Goal: Task Accomplishment & Management: Use online tool/utility

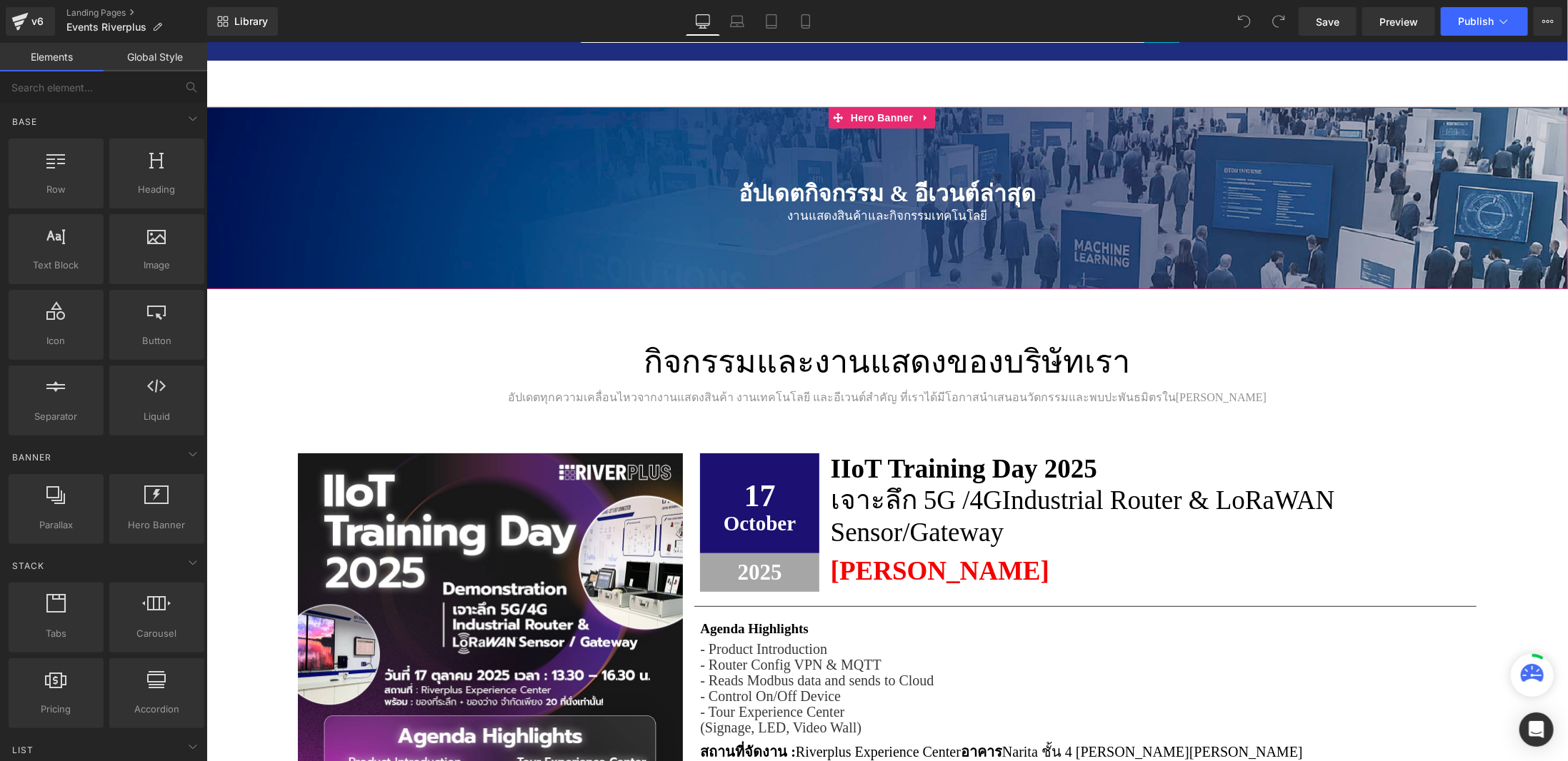
scroll to position [142, 0]
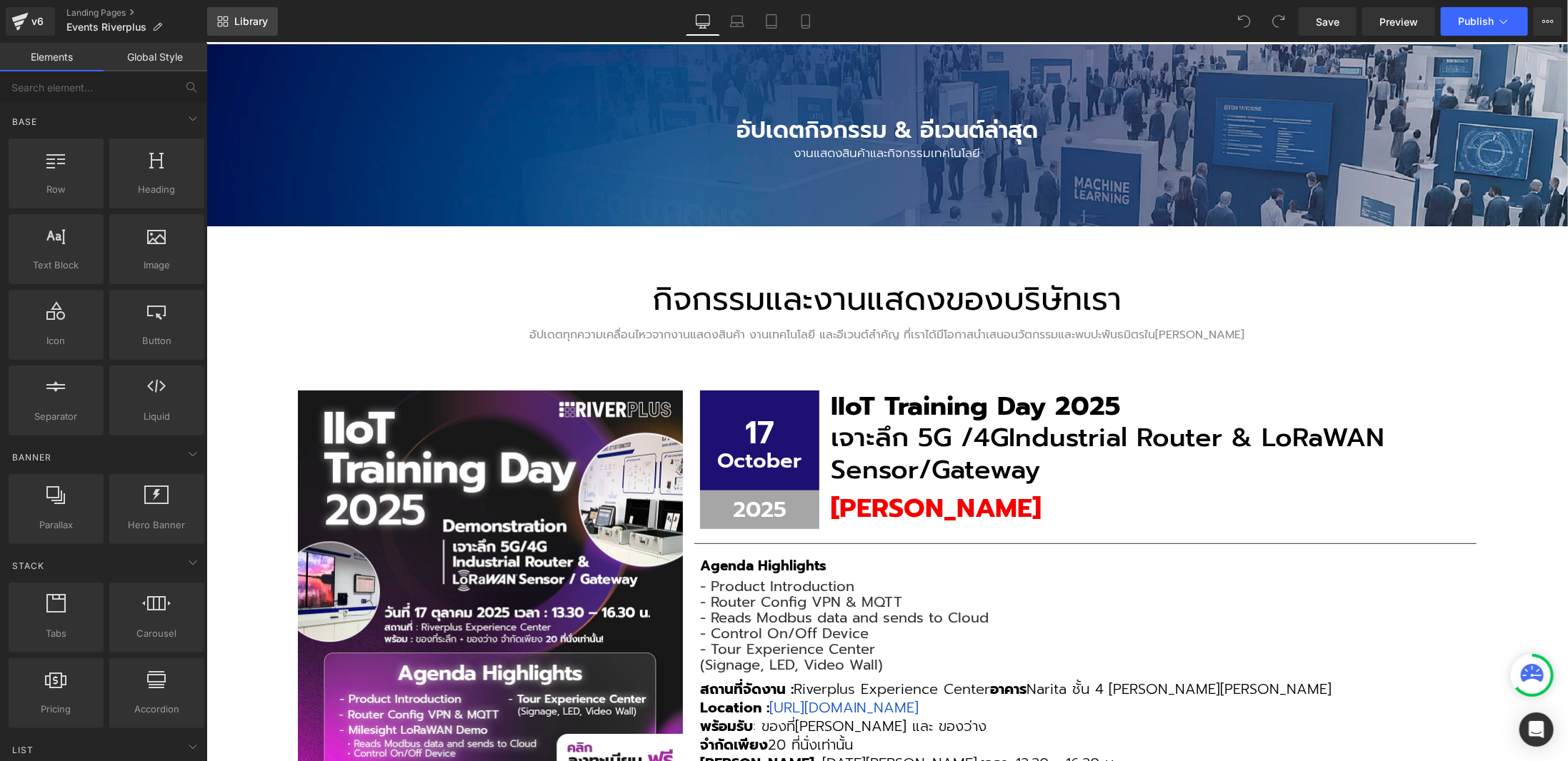
click at [262, 18] on span "Library" at bounding box center [251, 22] width 33 height 13
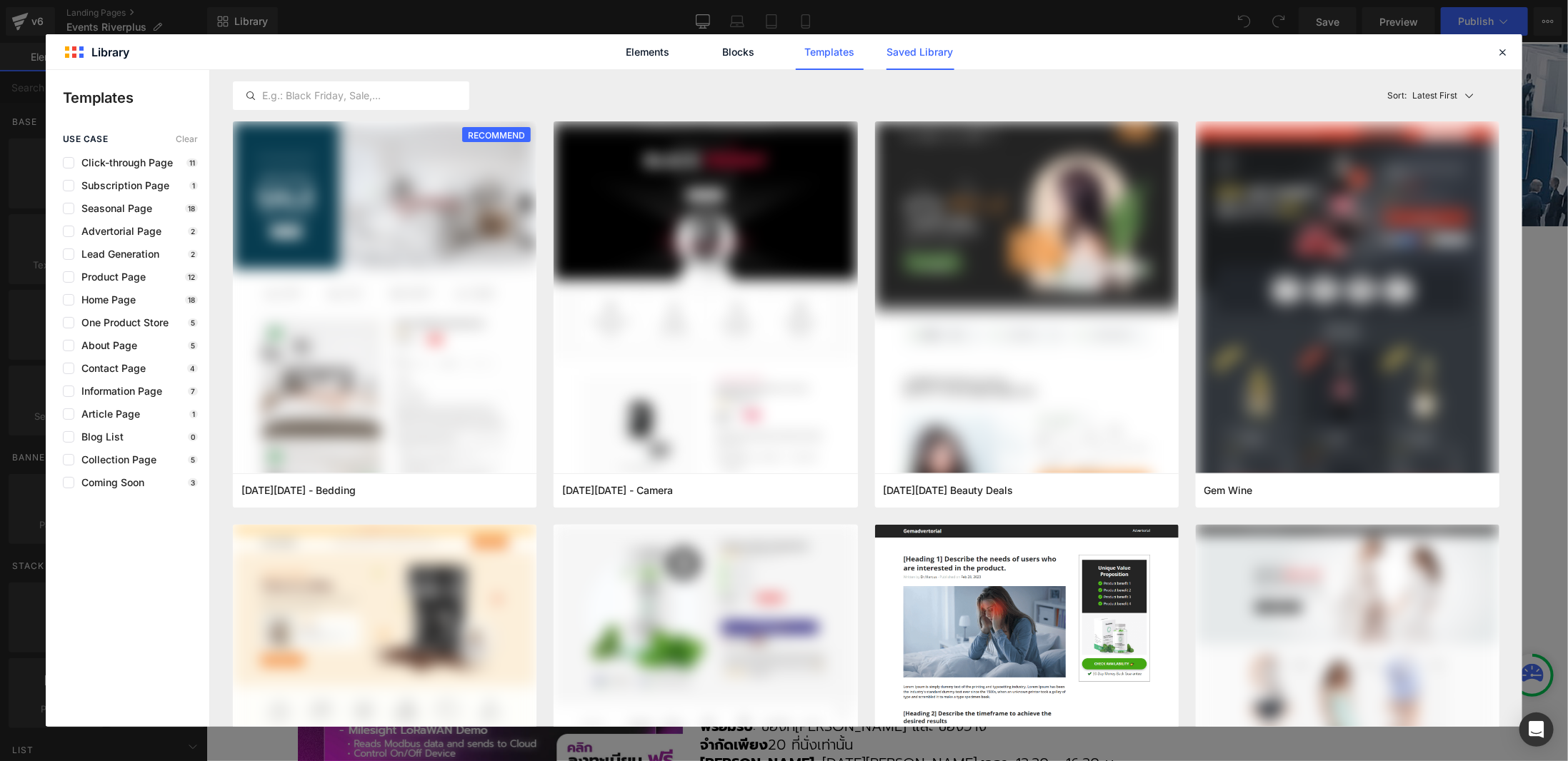
click at [923, 55] on link "Saved Library" at bounding box center [919, 52] width 68 height 36
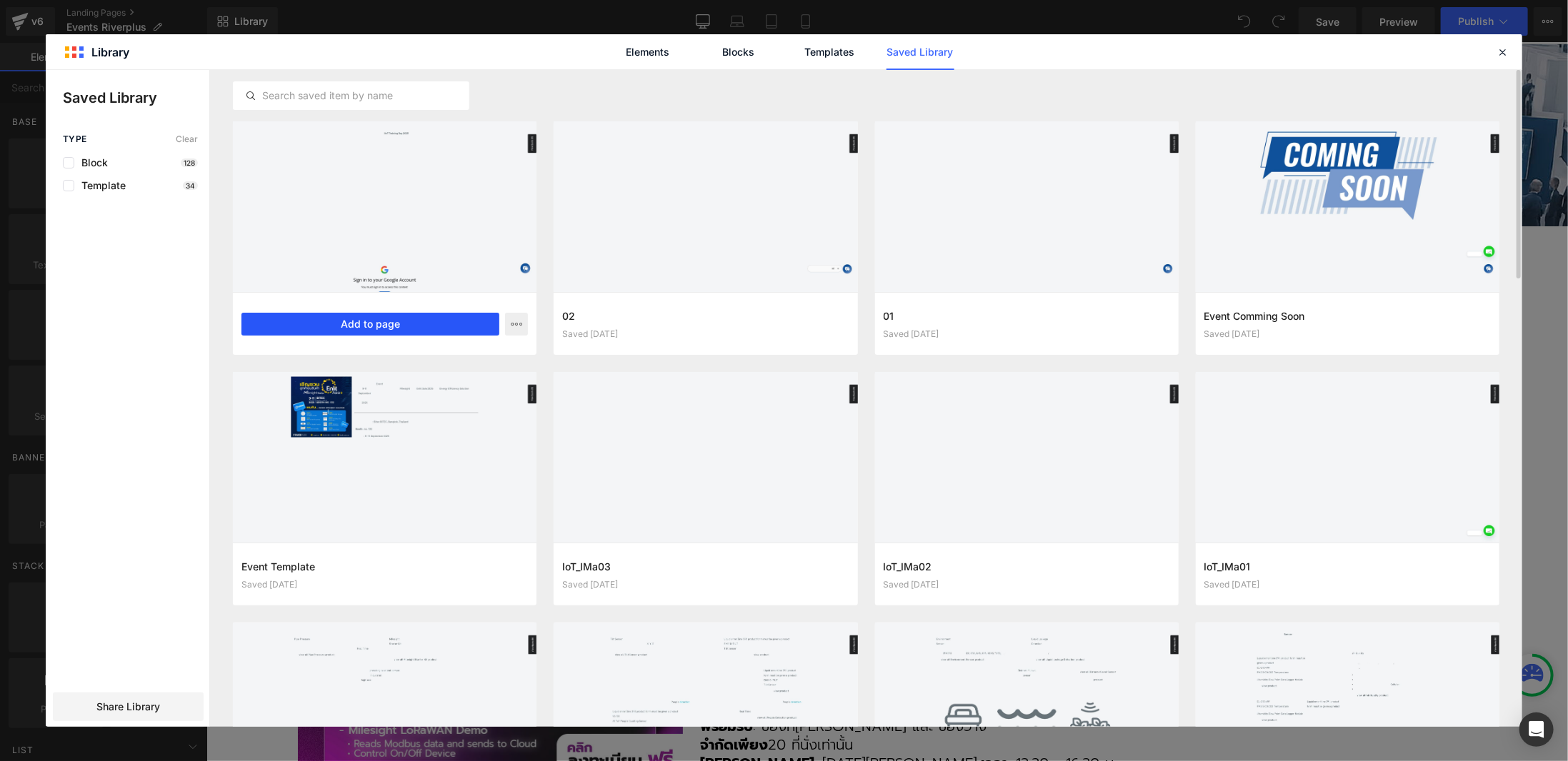
click at [340, 322] on button "Add to page" at bounding box center [371, 324] width 258 height 23
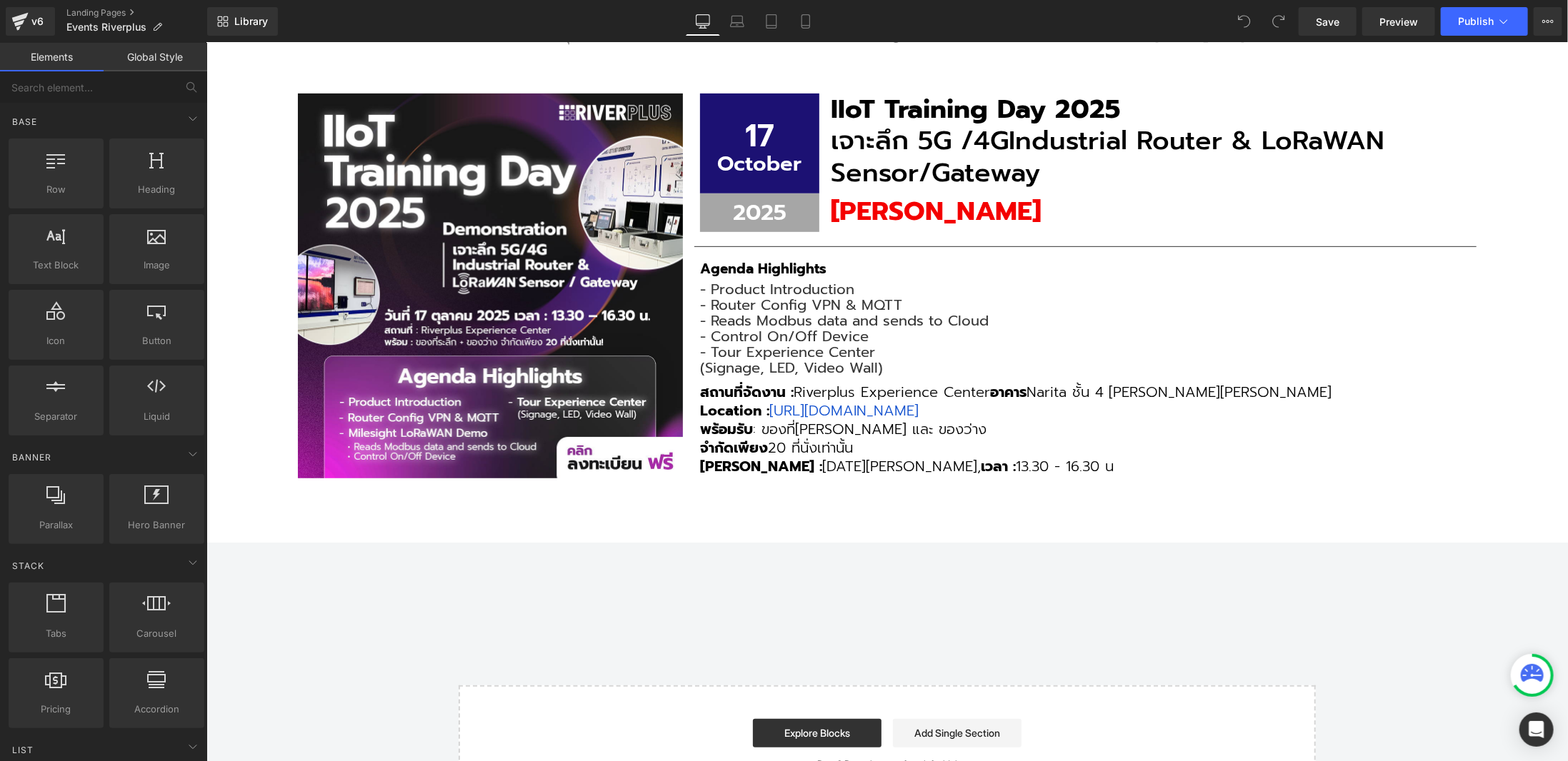
scroll to position [437, 0]
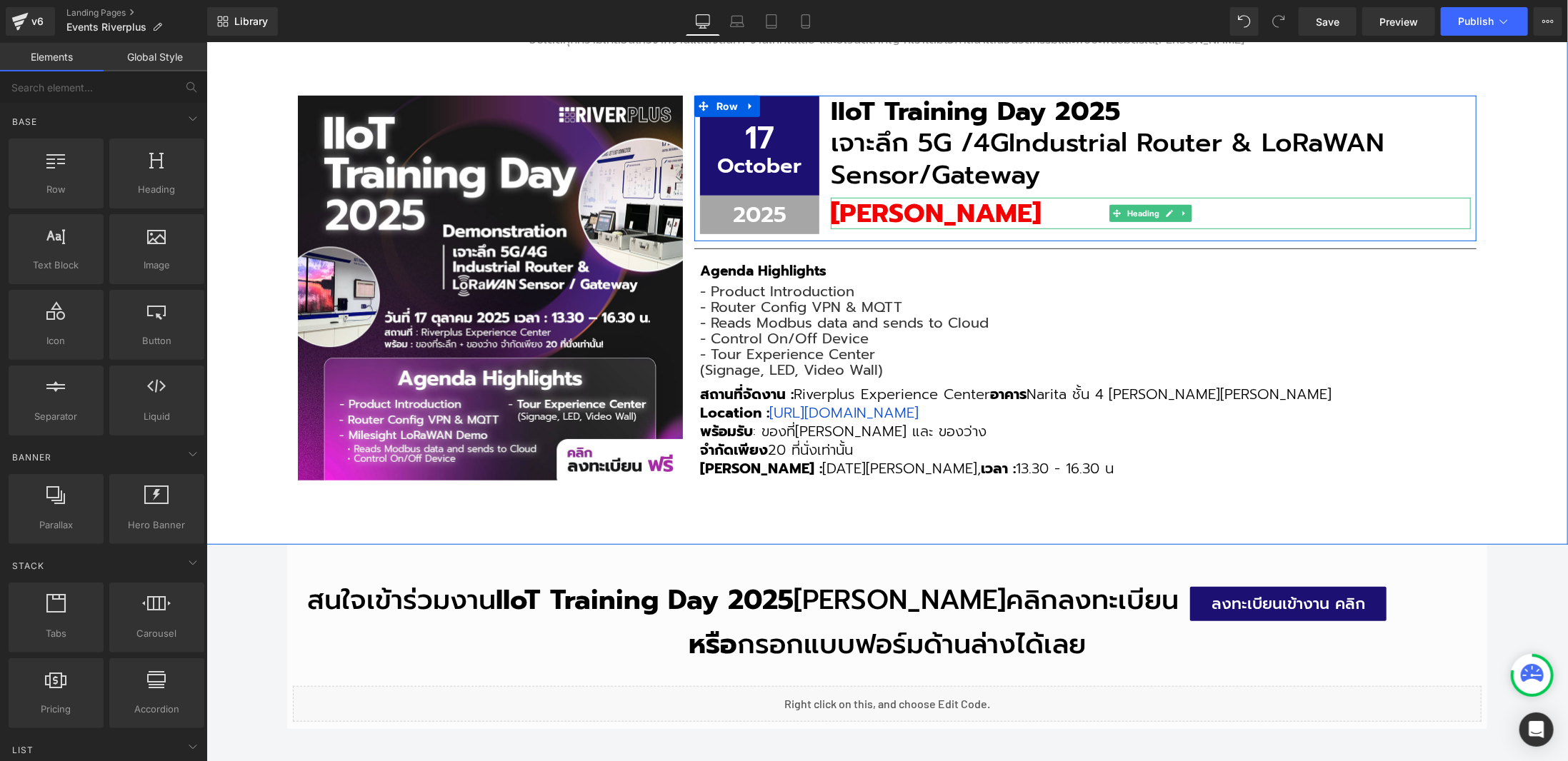
click at [927, 207] on span "[PERSON_NAME]" at bounding box center [935, 213] width 210 height 40
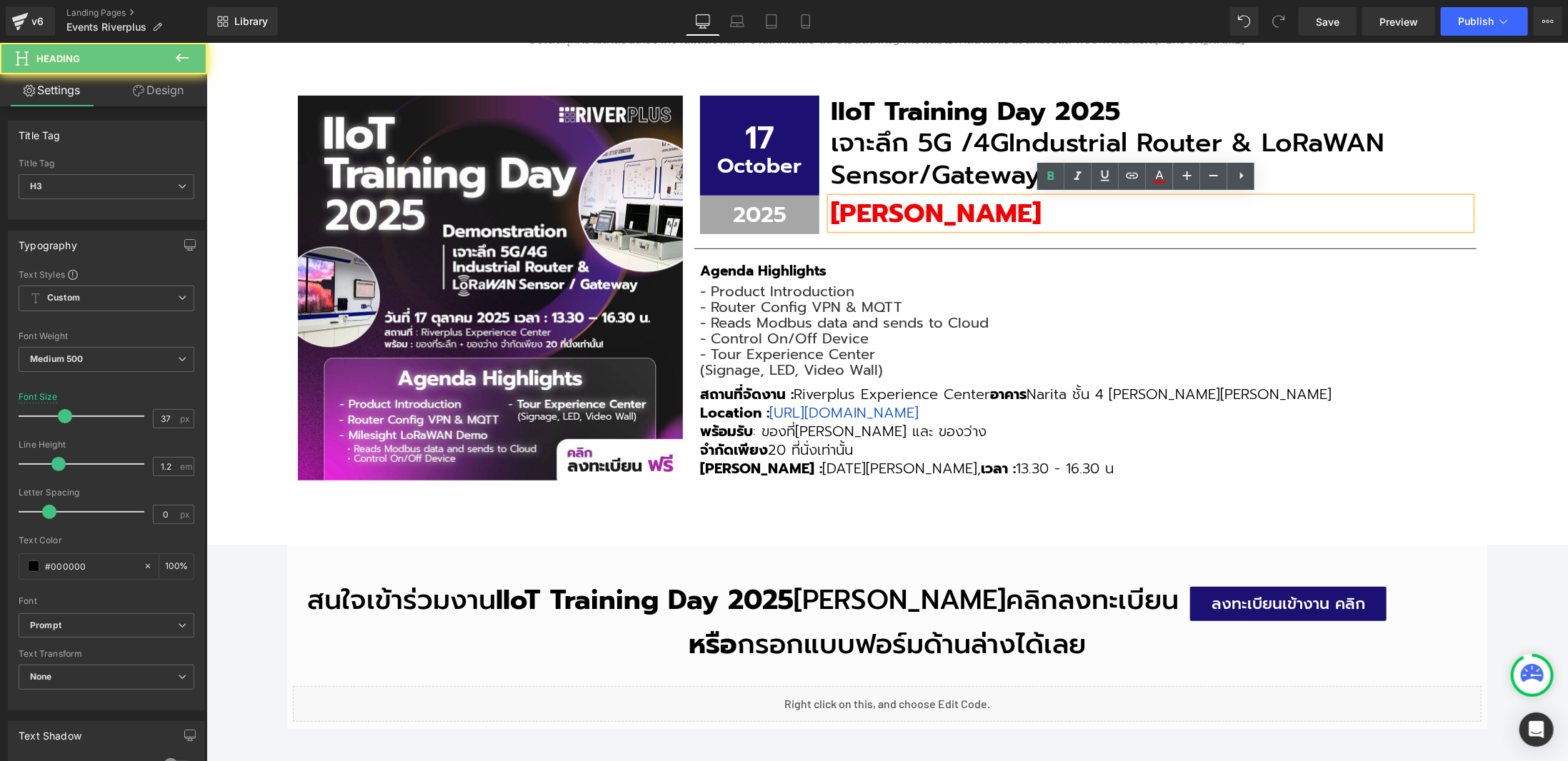
click at [927, 207] on span "[PERSON_NAME]" at bounding box center [935, 213] width 210 height 40
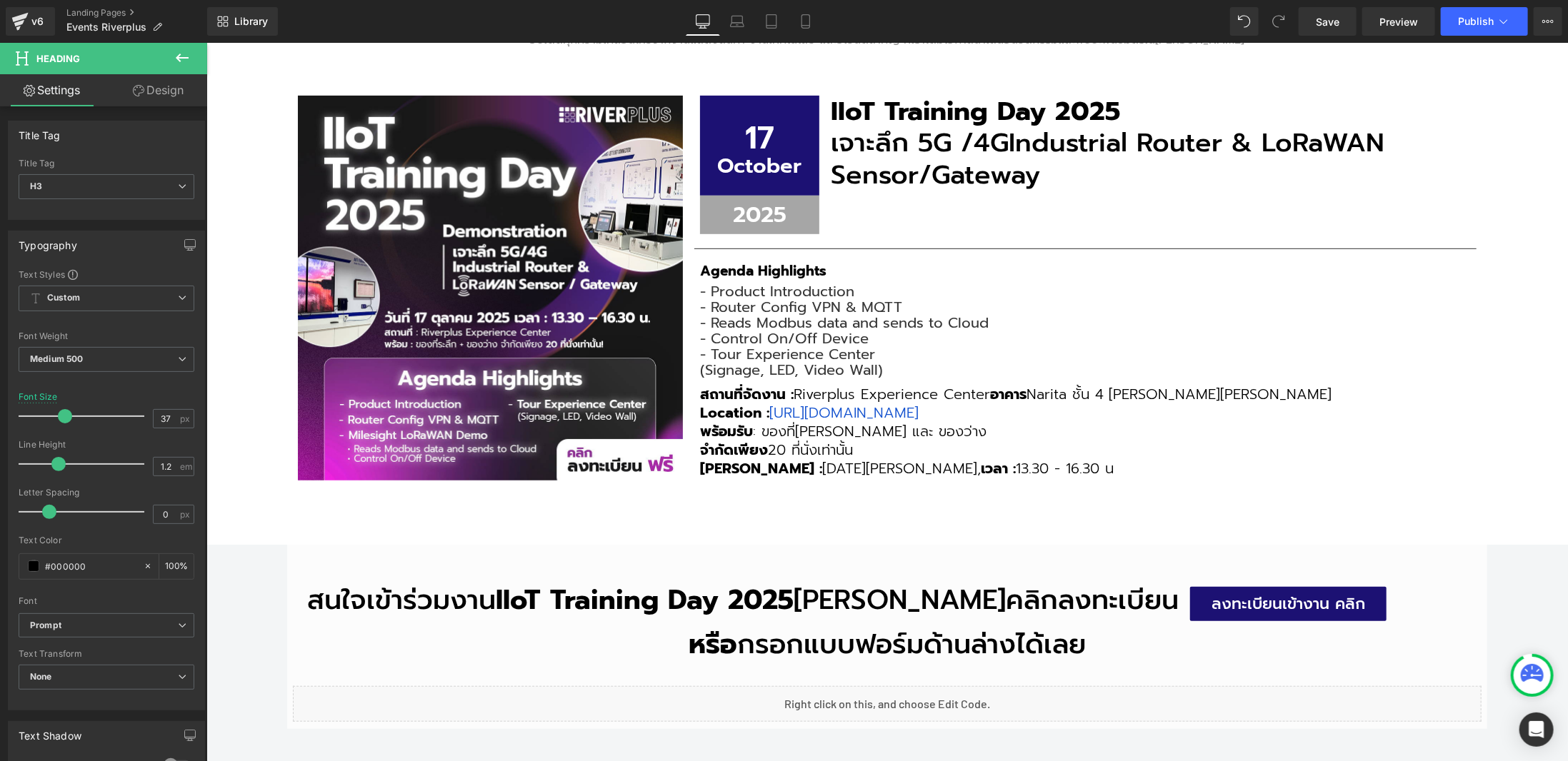
click at [1492, 36] on div "Library Desktop Desktop Laptop Tablet Mobile Save Preview Publish Scheduled Vie…" at bounding box center [888, 21] width 1360 height 42
click at [1499, 28] on icon at bounding box center [1503, 22] width 14 height 14
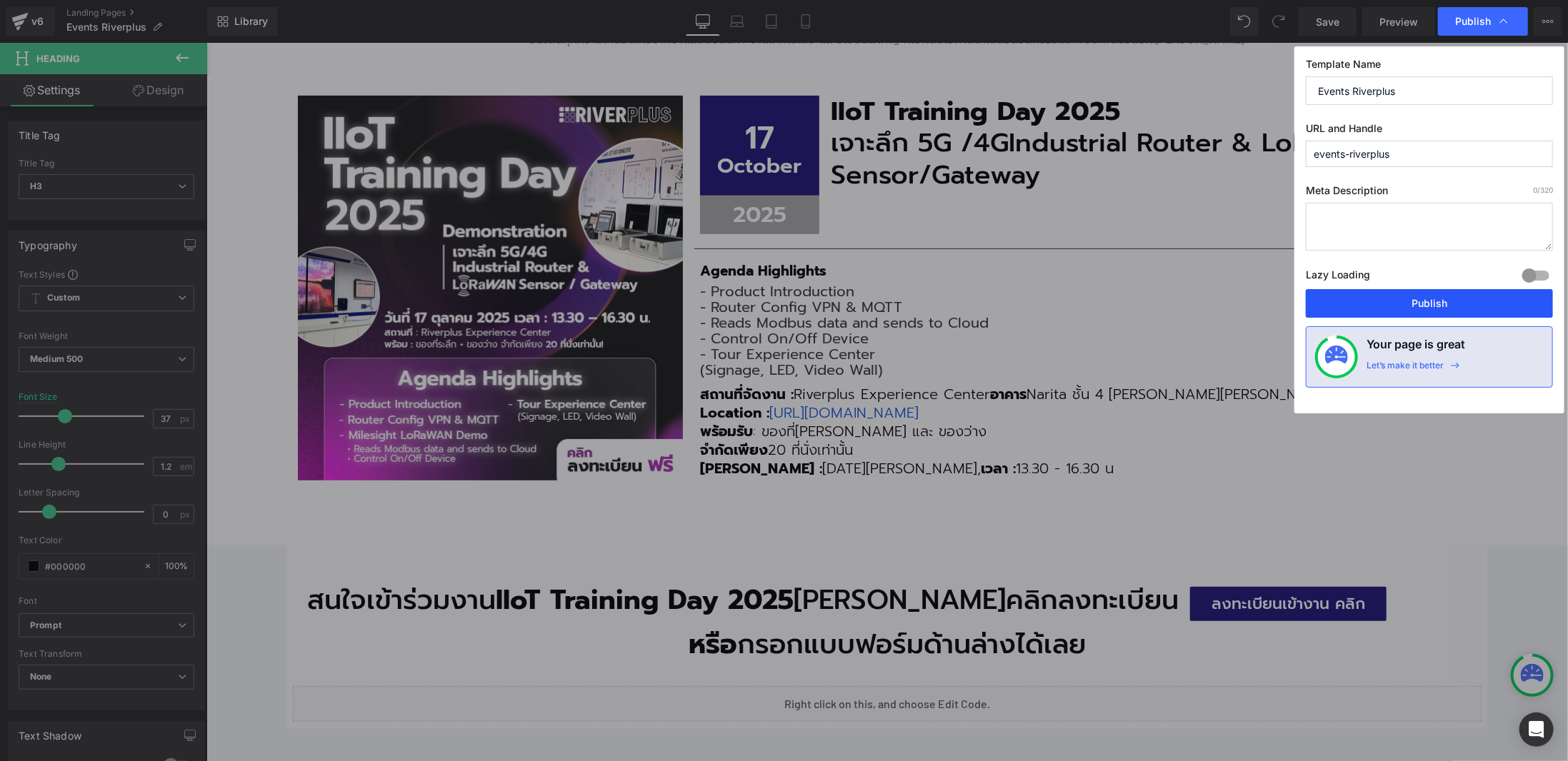
click at [1470, 292] on button "Publish" at bounding box center [1429, 304] width 247 height 29
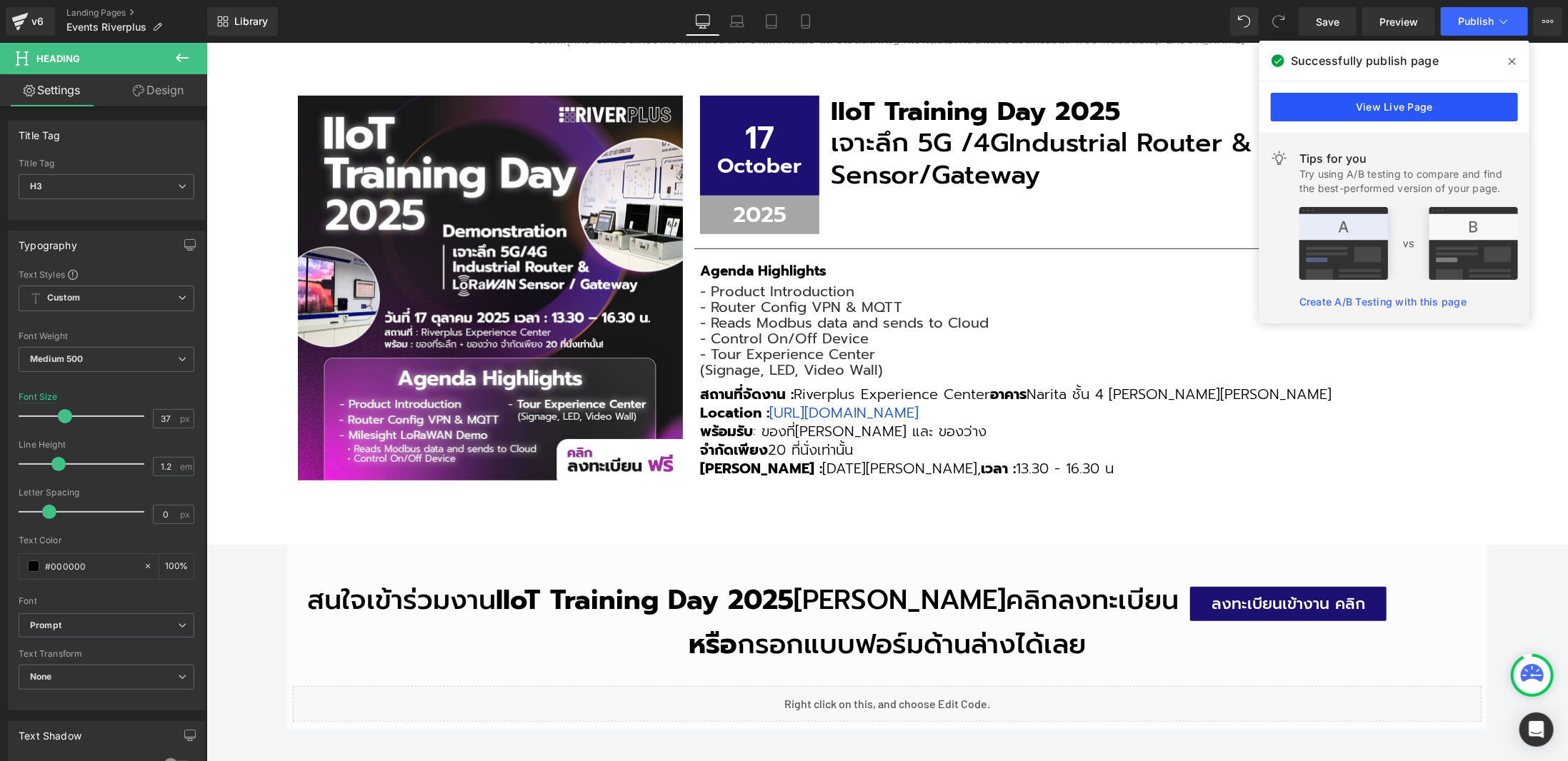
click at [1390, 105] on link "View Live Page" at bounding box center [1394, 107] width 247 height 29
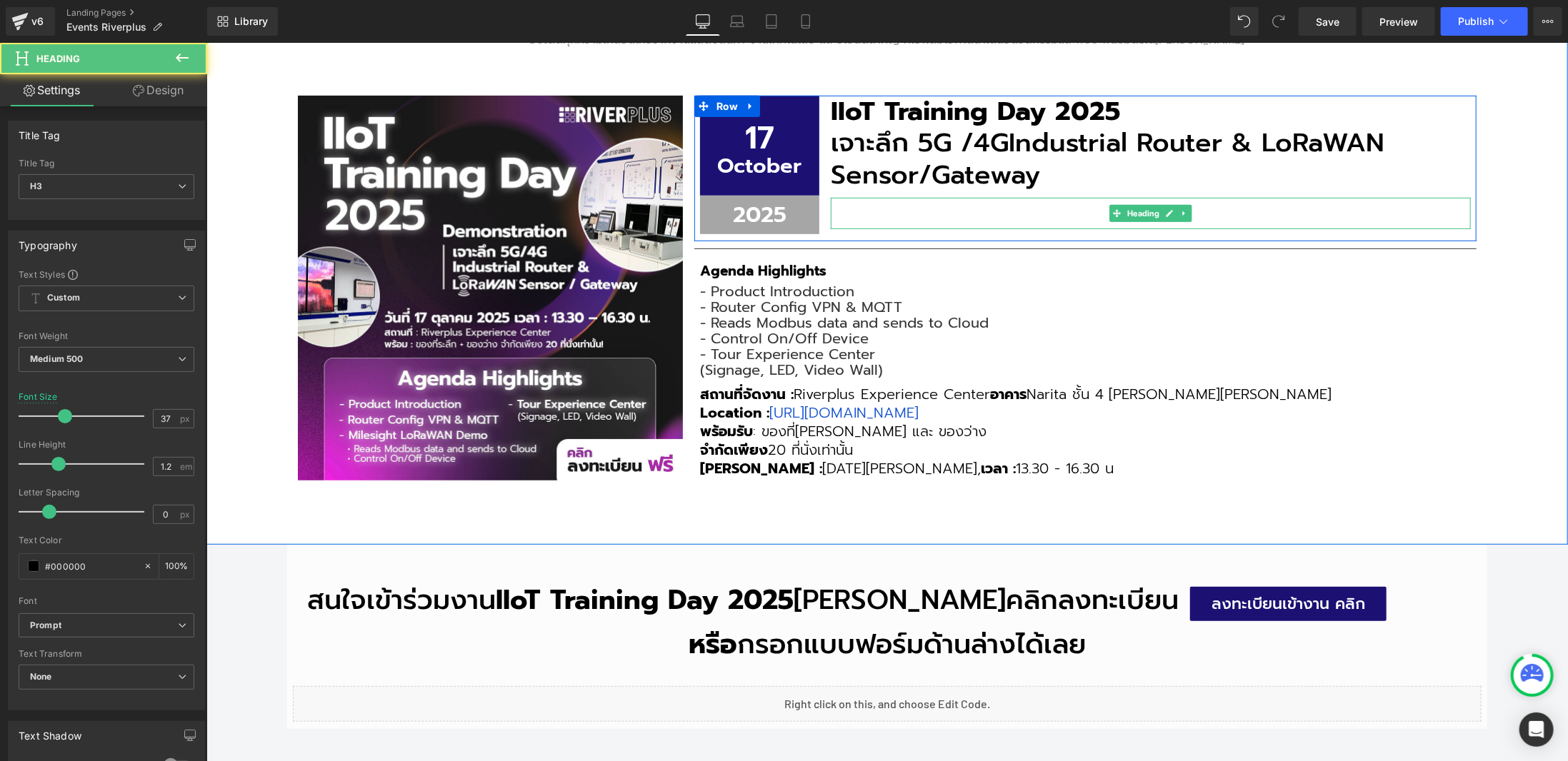
click at [848, 208] on h3 at bounding box center [1149, 212] width 640 height 32
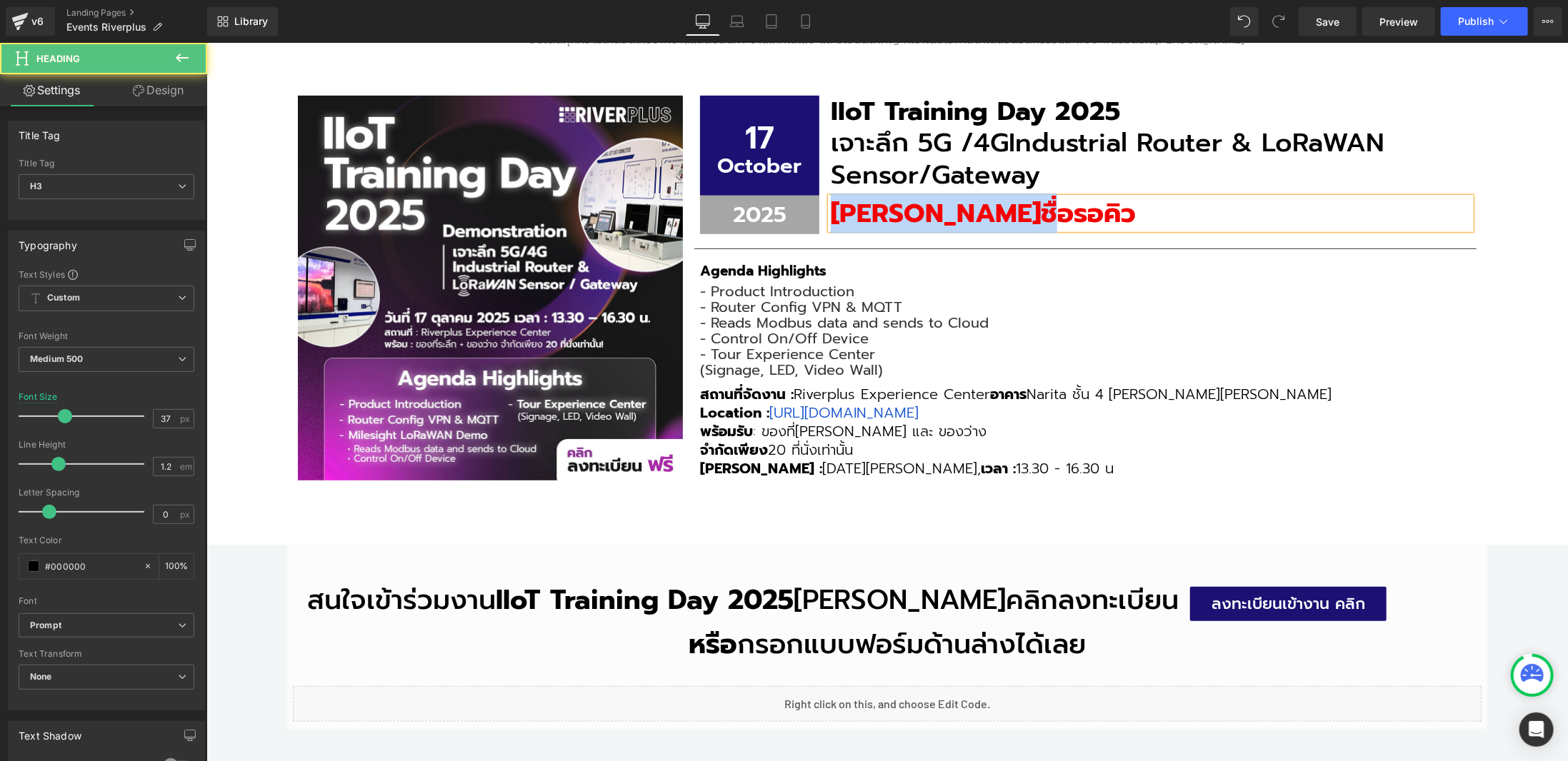
drag, startPoint x: 826, startPoint y: 208, endPoint x: 1121, endPoint y: 201, distance: 295.1
click at [1121, 201] on h3 "[PERSON_NAME]ชื่อรอคิว" at bounding box center [1149, 212] width 640 height 32
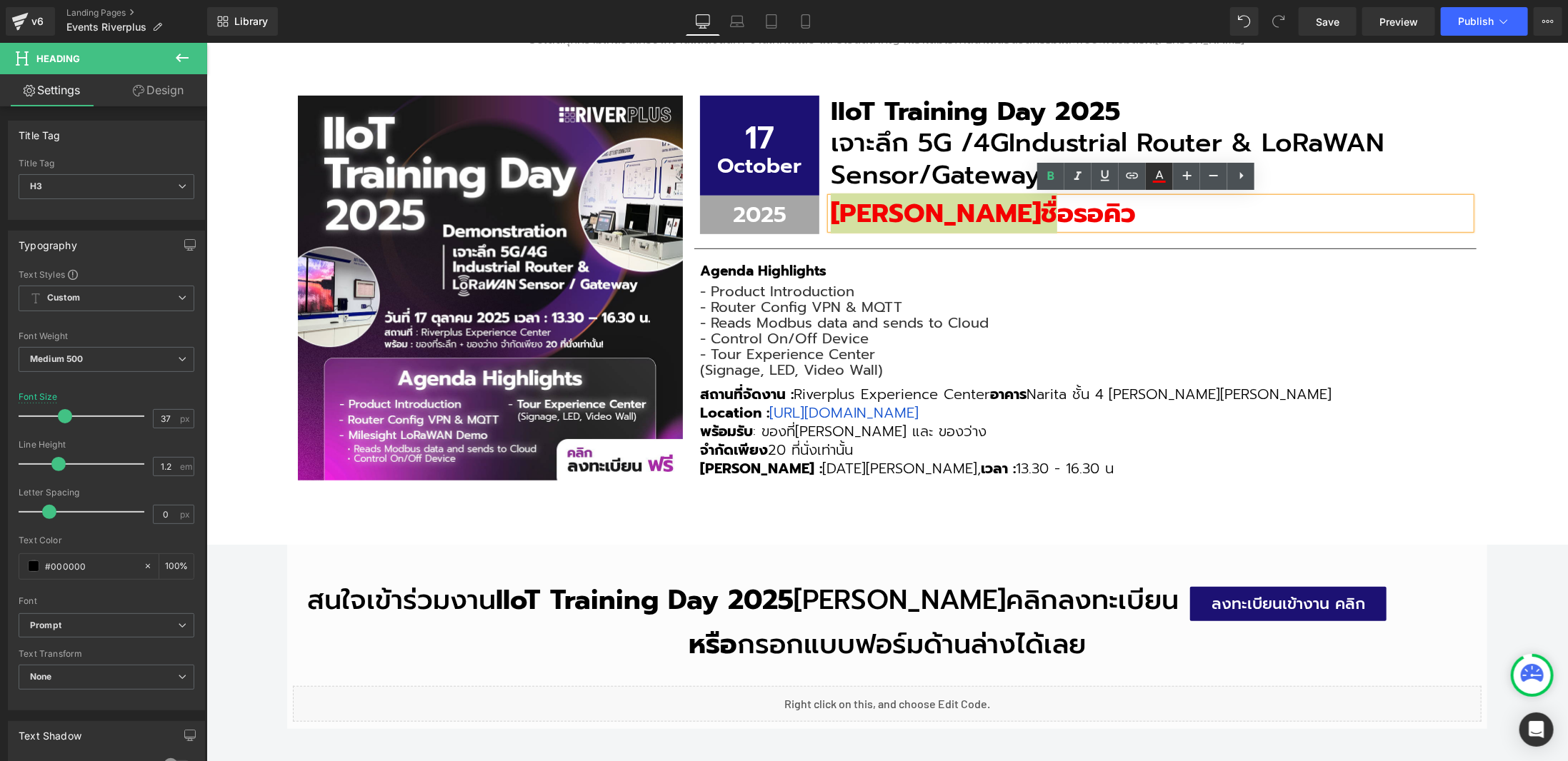
click at [1165, 183] on icon at bounding box center [1158, 176] width 17 height 17
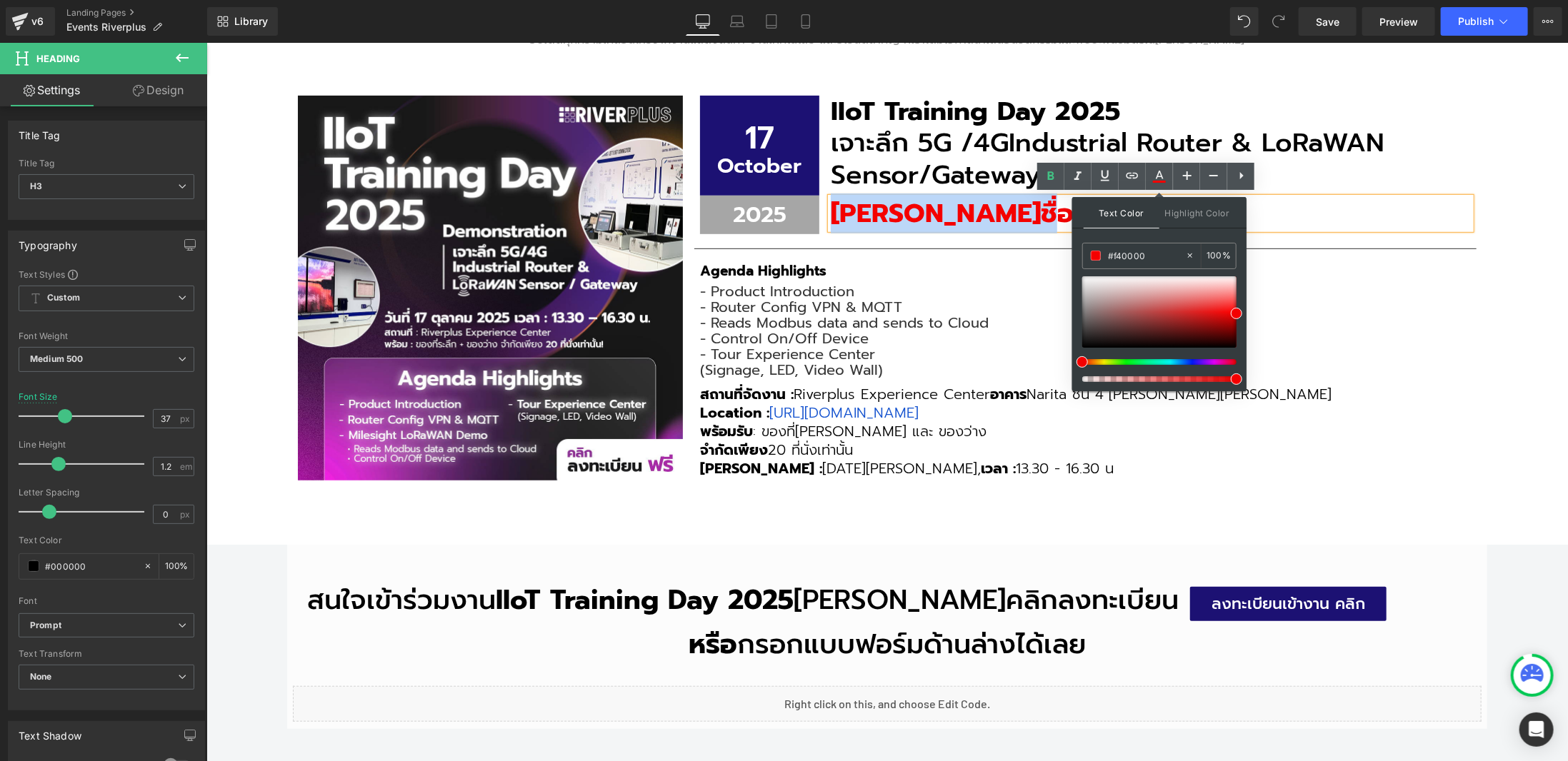
click at [1530, 182] on div "กิจกรรมและงานแสดงของบริษัทเรา Heading อัปเดตทุกความเคลื่อนไหวจากงานแสดงสินค้า ง…" at bounding box center [886, 237] width 1361 height 613
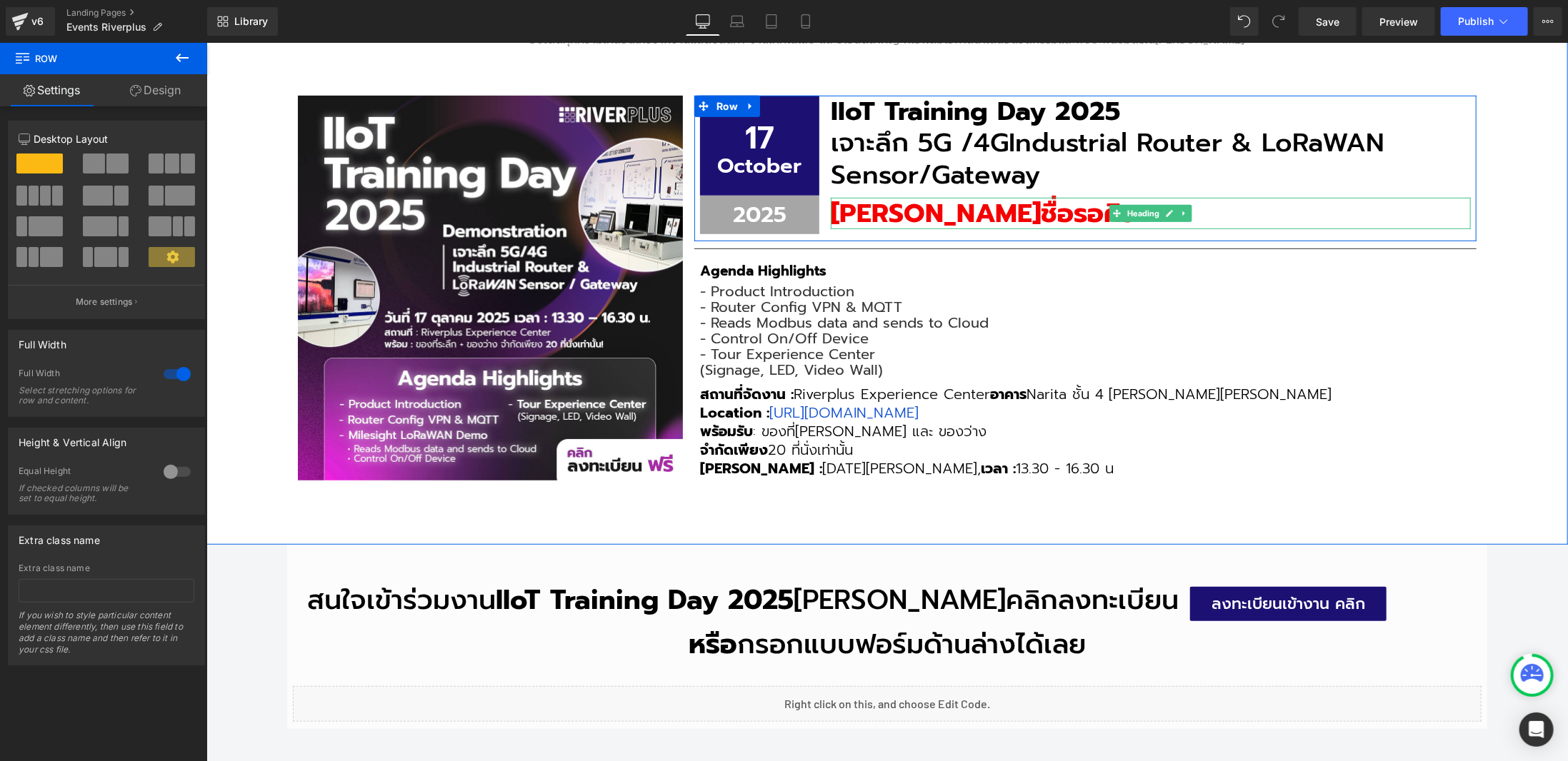
click at [1011, 214] on h3 "[PERSON_NAME]ชื่อรอคิว" at bounding box center [1149, 212] width 640 height 32
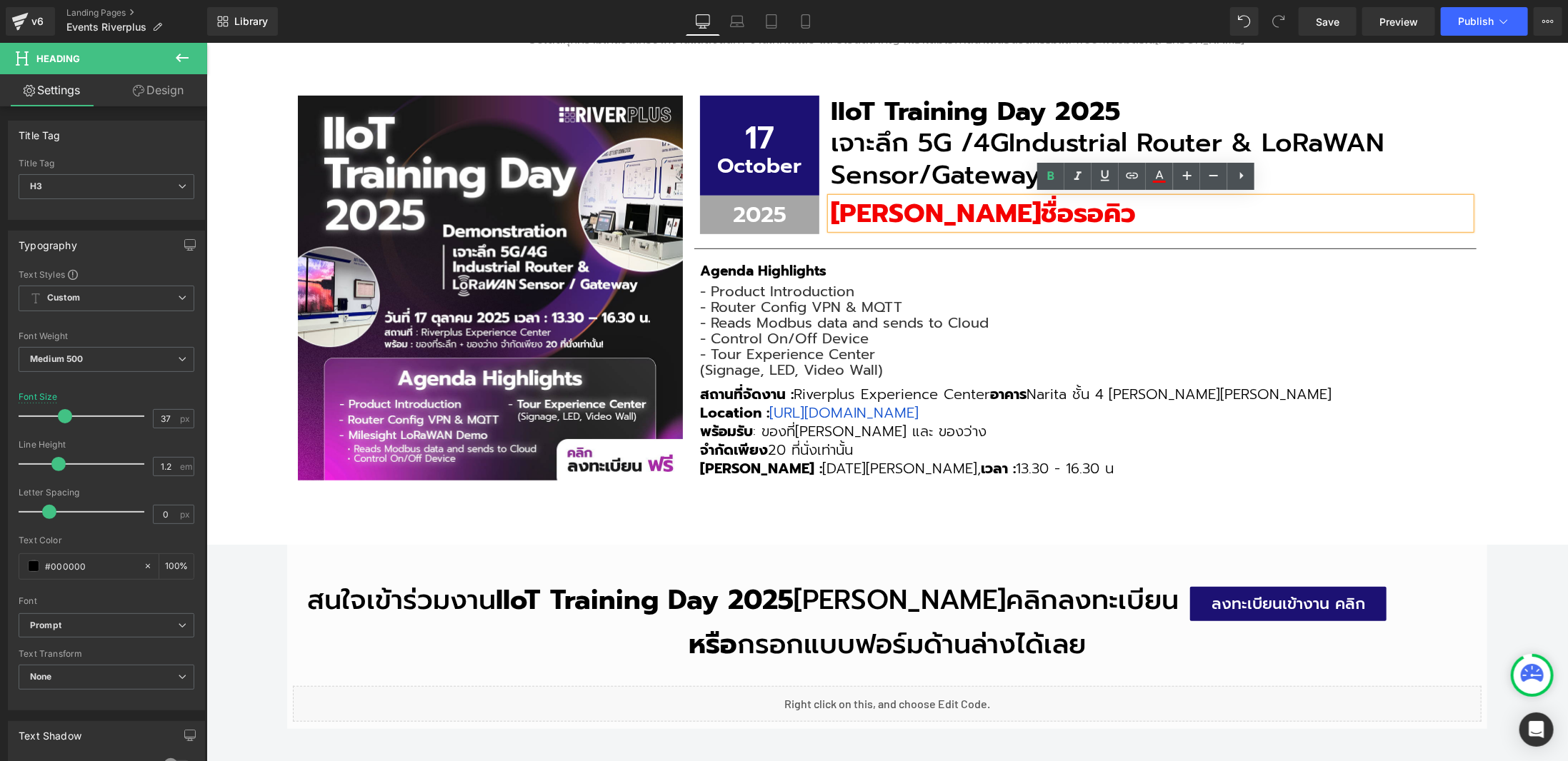
click at [1542, 168] on div "กิจกรรมและงานแสดงของบริษัทเรา Heading อัปเดตทุกความเคลื่อนไหวจากงานแสดงสินค้า ง…" at bounding box center [886, 237] width 1361 height 613
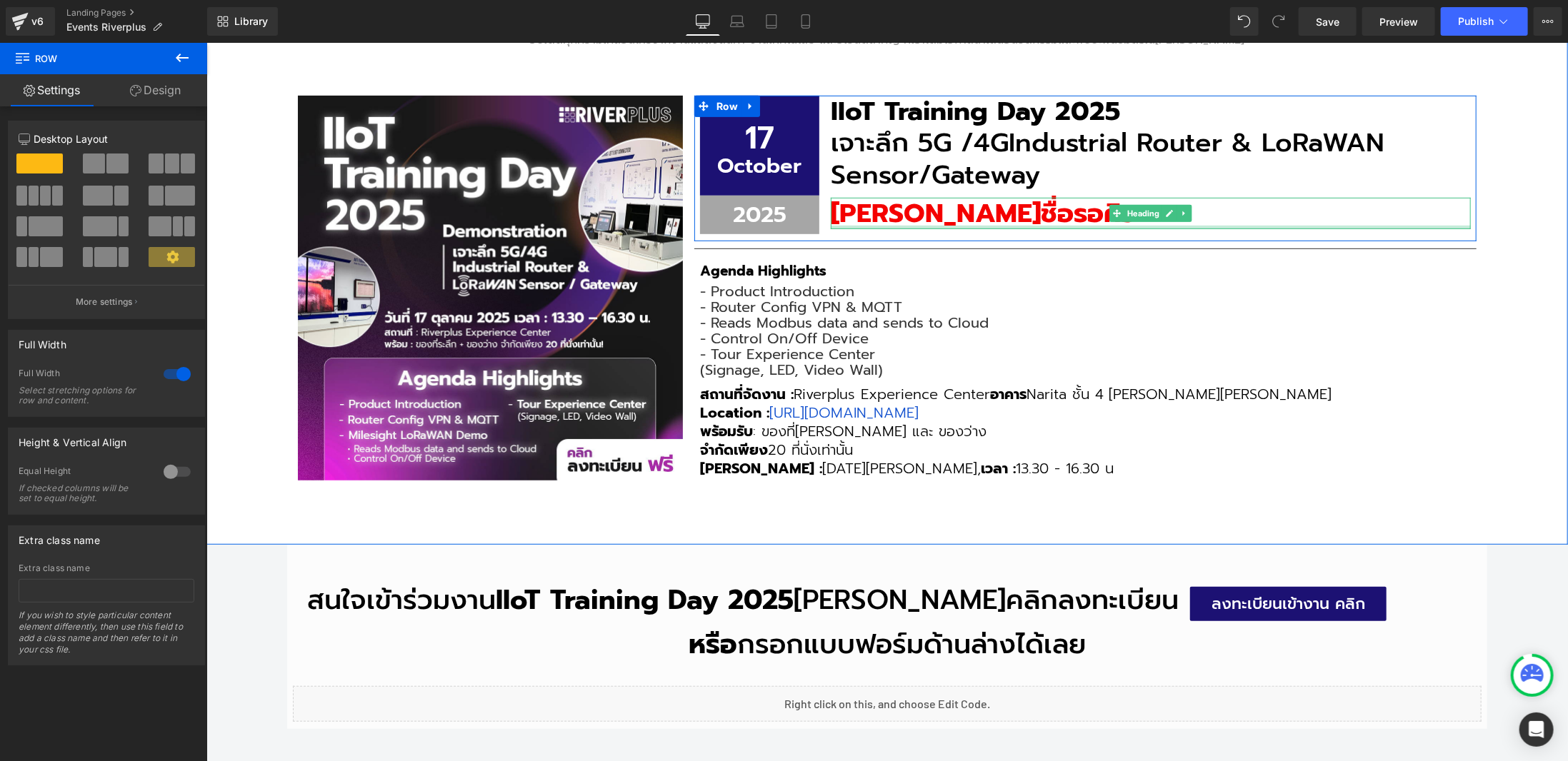
click at [1006, 217] on h3 "[PERSON_NAME]ชื่อรอคิว" at bounding box center [1149, 212] width 640 height 32
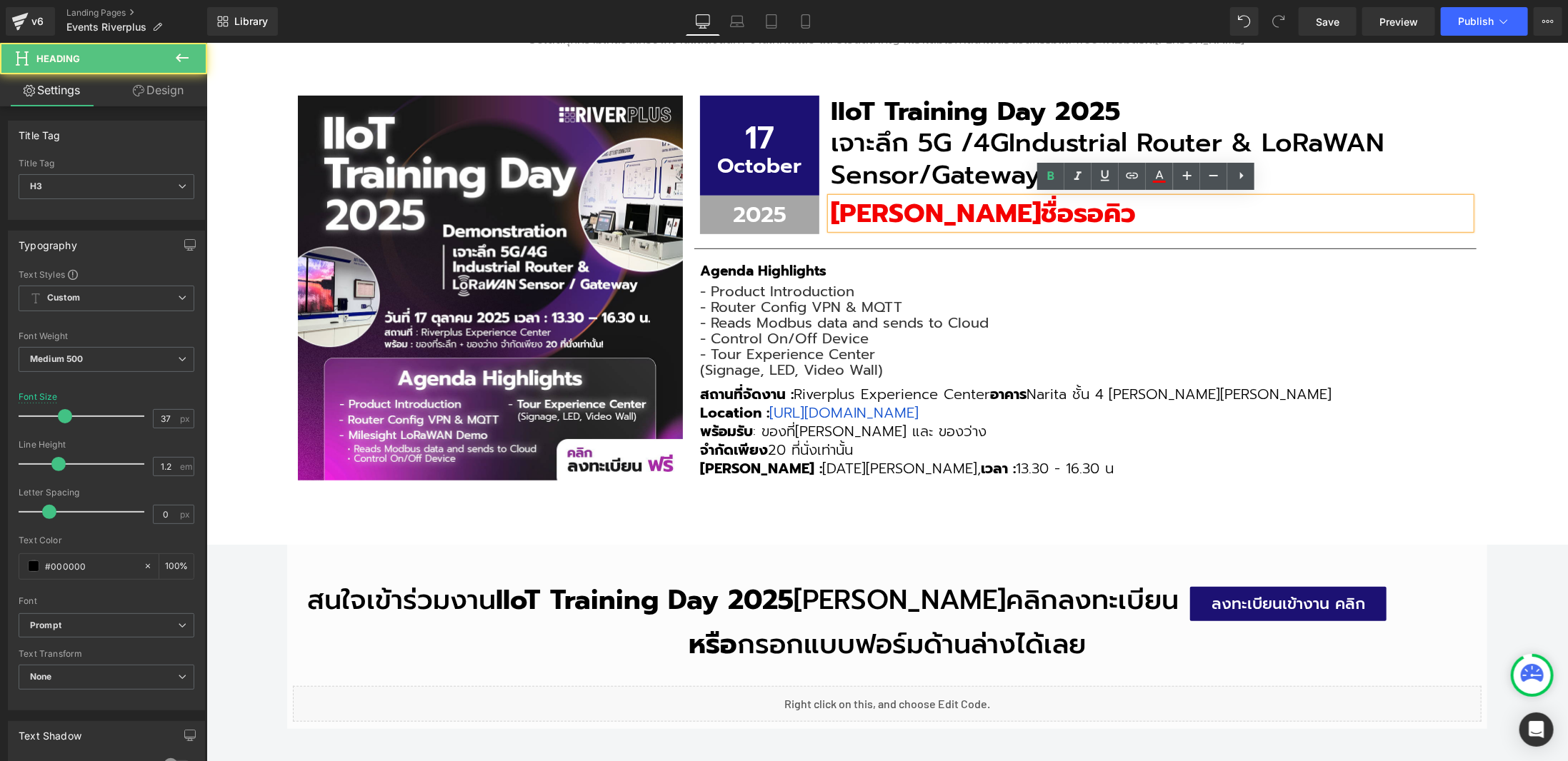
click at [830, 206] on div "[PERSON_NAME]ชื่อรอคิว" at bounding box center [1149, 212] width 640 height 32
click at [831, 204] on b "[PERSON_NAME]ชื่อรอคิว" at bounding box center [982, 213] width 305 height 40
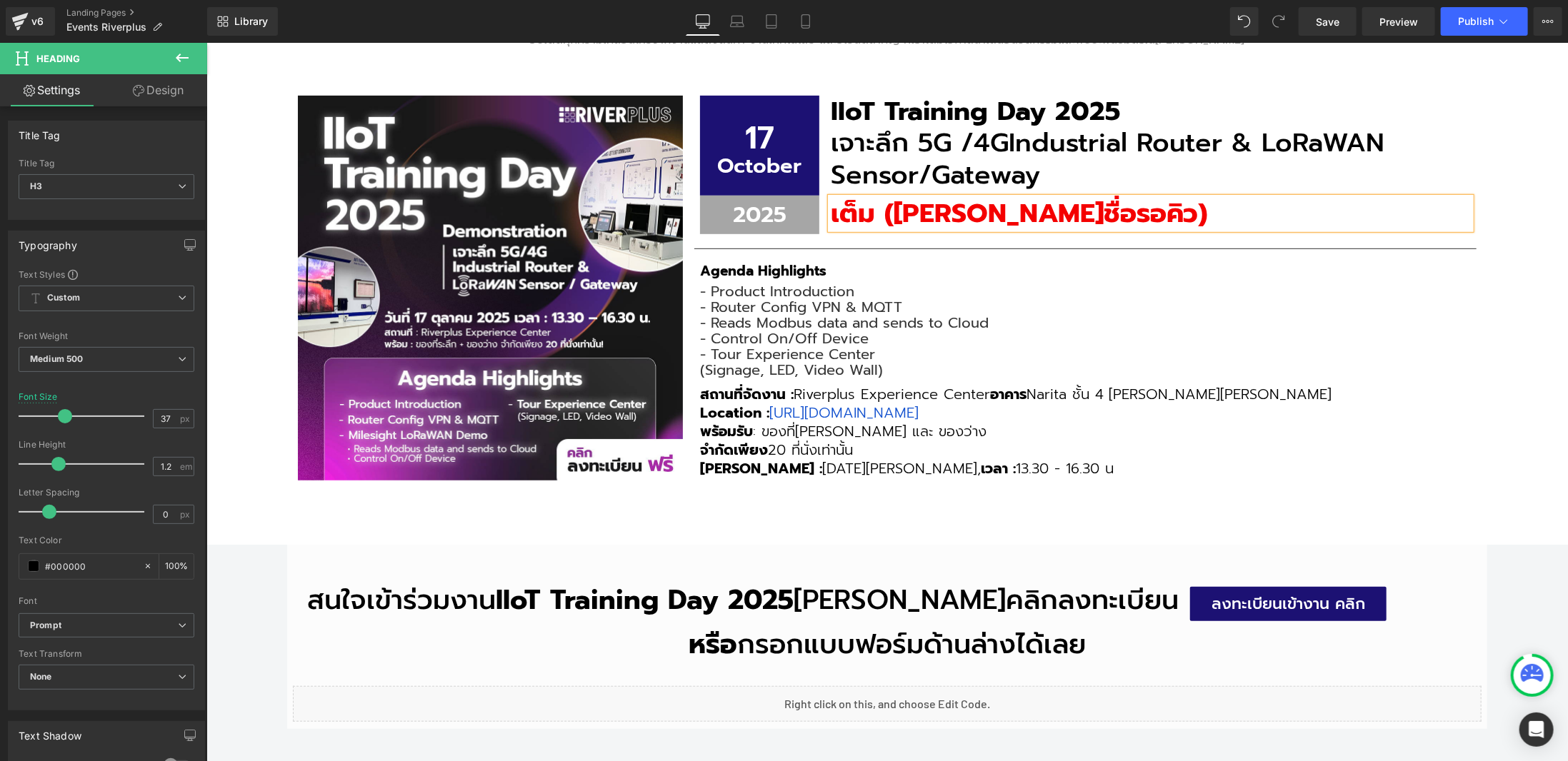
click at [1507, 165] on div "กิจกรรมและงานแสดงของบริษัทเรา Heading อัปเดตทุกความเคลื่อนไหวจากงานแสดงสินค้า ง…" at bounding box center [886, 237] width 1361 height 613
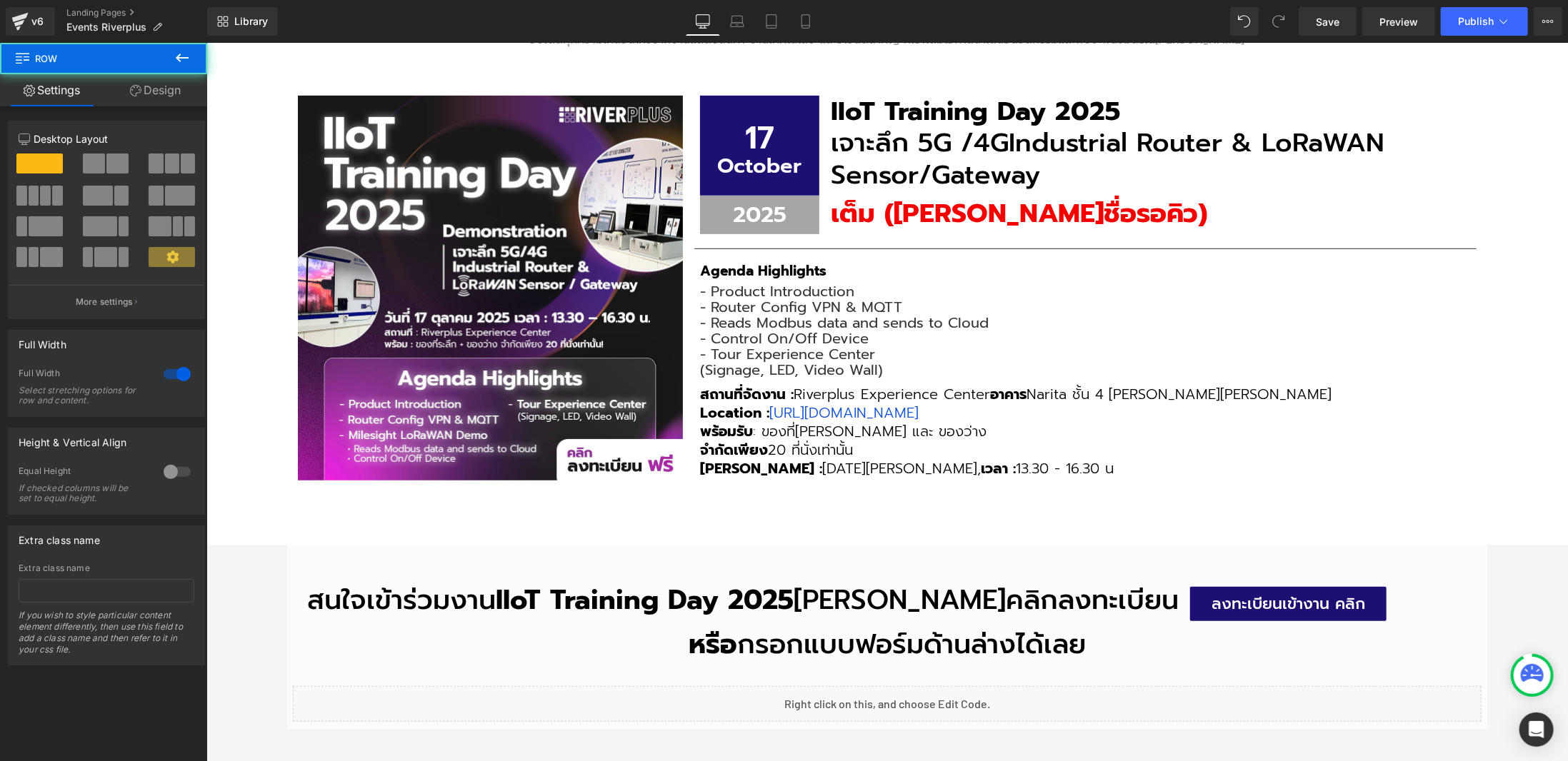
scroll to position [152, 0]
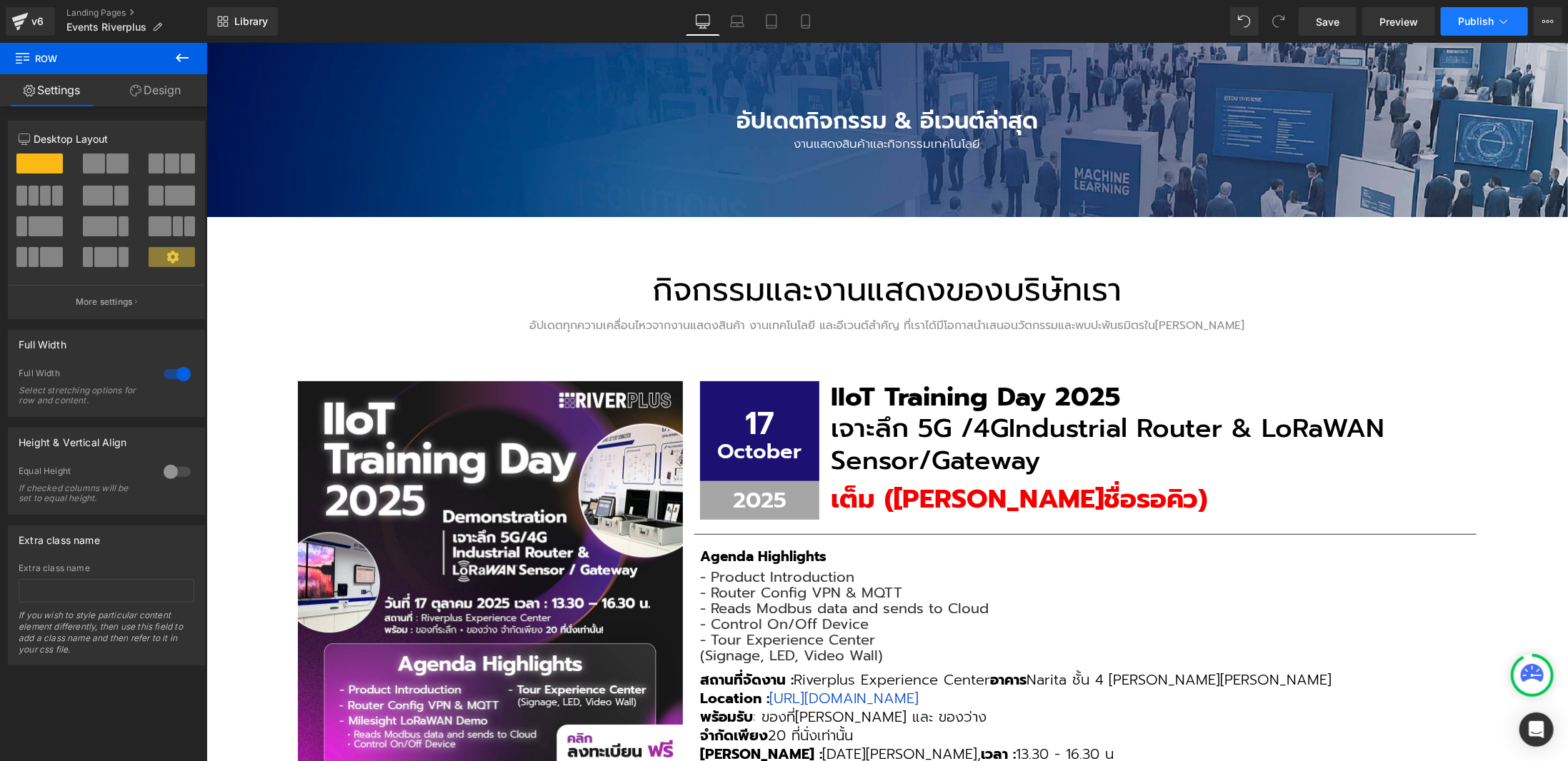
click at [1491, 19] on span "Publish" at bounding box center [1476, 21] width 36 height 12
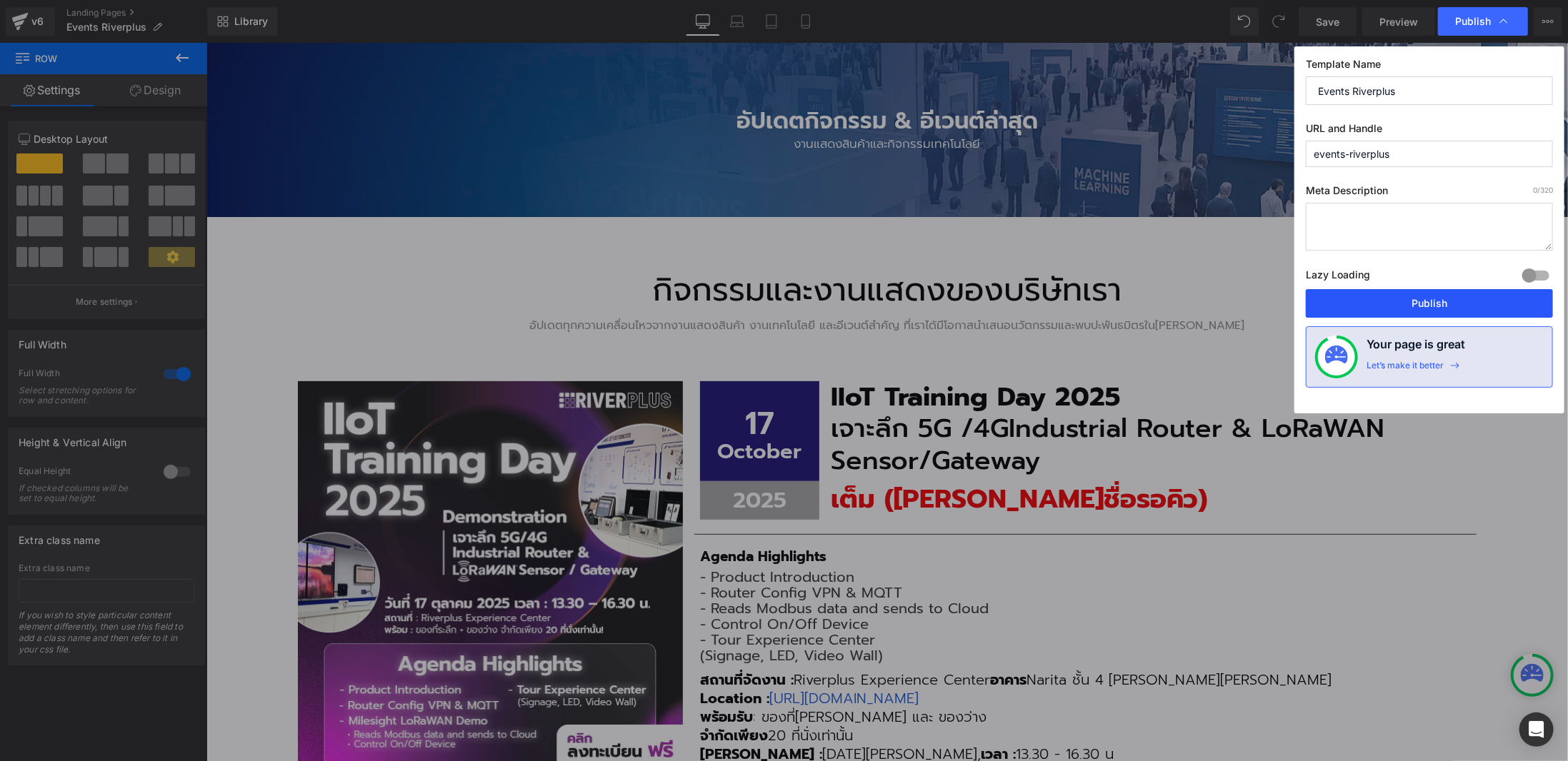
click at [1434, 297] on button "Publish" at bounding box center [1429, 304] width 247 height 29
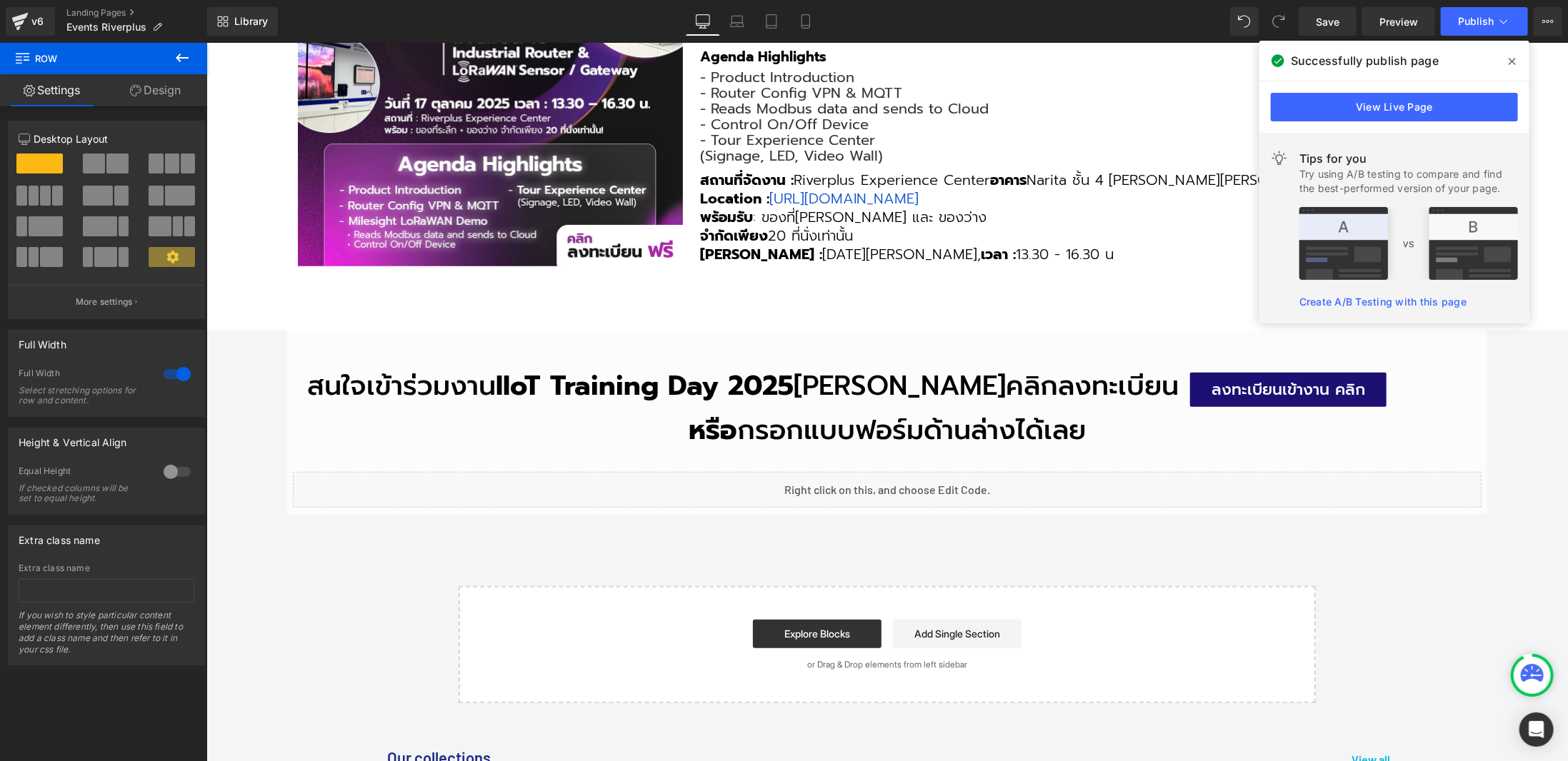
scroll to position [0, 0]
